Goal: Navigation & Orientation: Find specific page/section

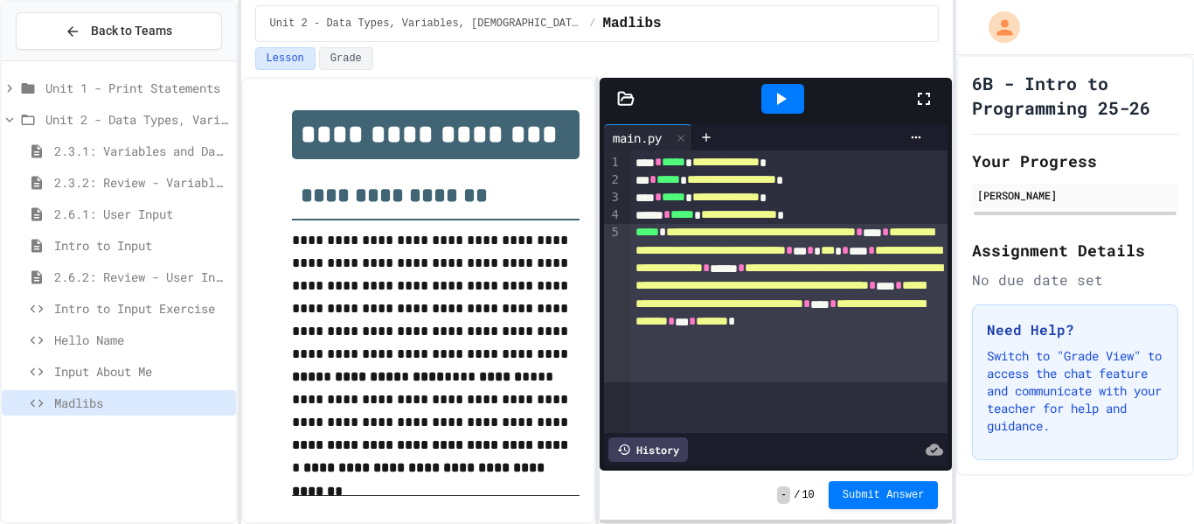
scroll to position [1847, 0]
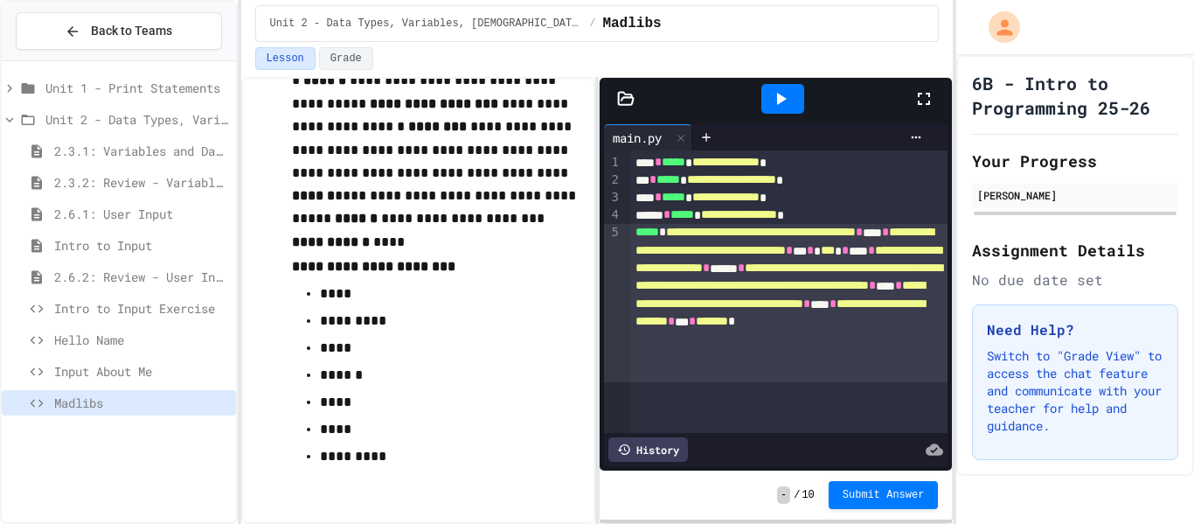
click at [934, 453] on icon at bounding box center [934, 448] width 17 height 11
